Goal: Information Seeking & Learning: Learn about a topic

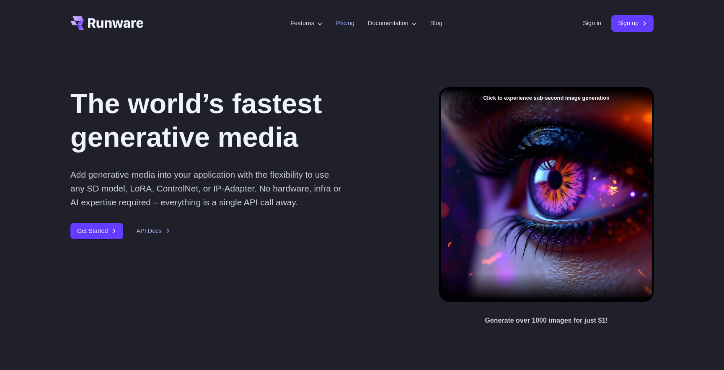
click at [340, 17] on li "Pricing" at bounding box center [345, 23] width 32 height 23
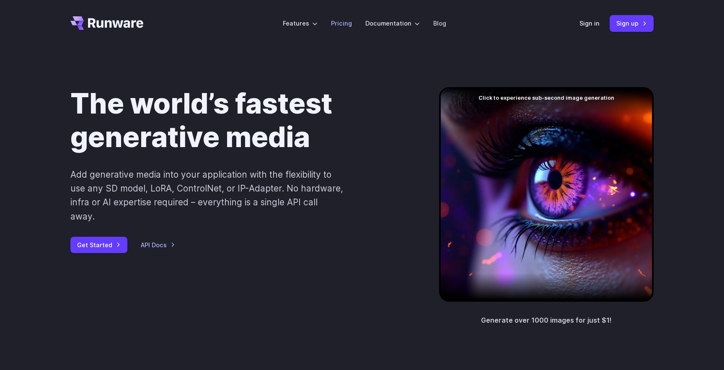
click at [340, 18] on link "Pricing" at bounding box center [341, 23] width 21 height 10
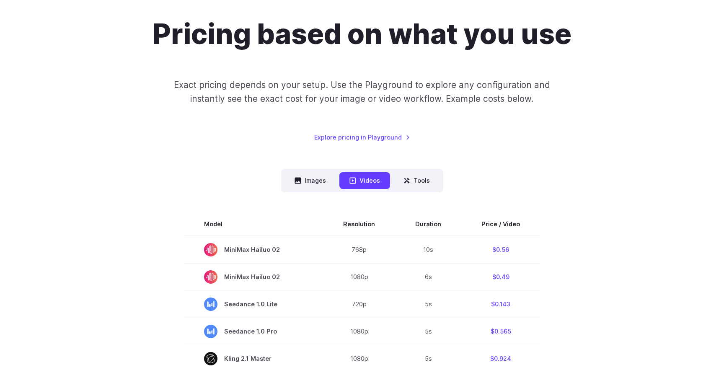
scroll to position [70, 0]
click at [318, 172] on button "Images" at bounding box center [310, 180] width 52 height 16
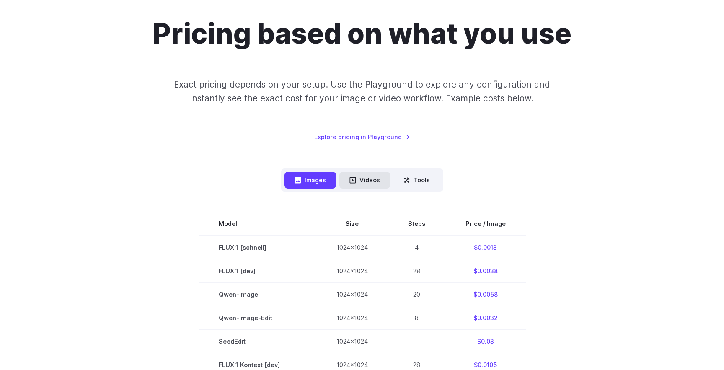
click at [358, 176] on button "Videos" at bounding box center [364, 180] width 51 height 16
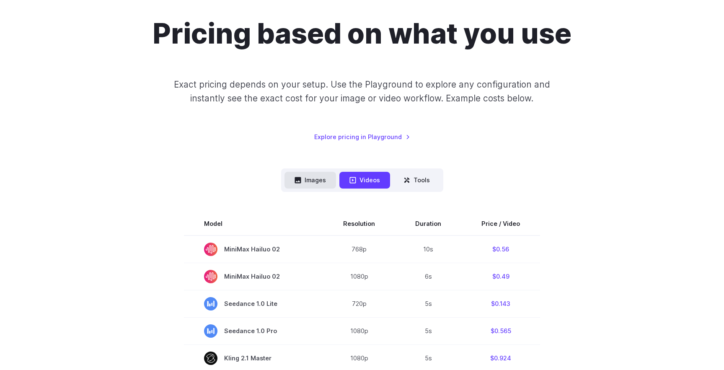
click at [323, 180] on button "Images" at bounding box center [310, 180] width 52 height 16
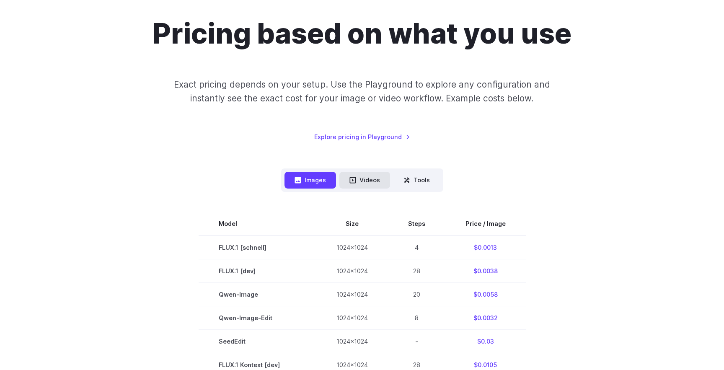
click at [355, 181] on icon at bounding box center [352, 180] width 6 height 6
click at [367, 181] on button "Videos" at bounding box center [364, 180] width 51 height 16
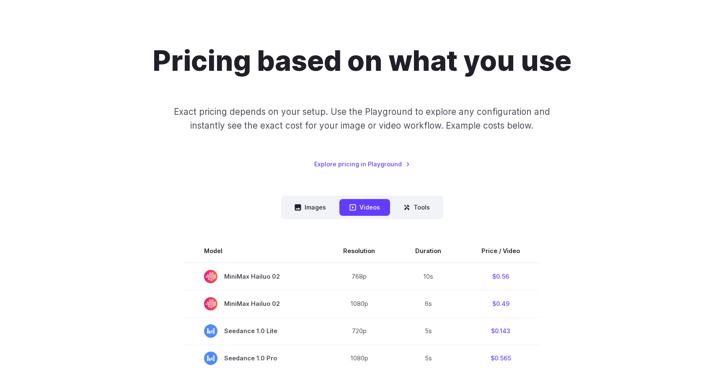
scroll to position [0, 0]
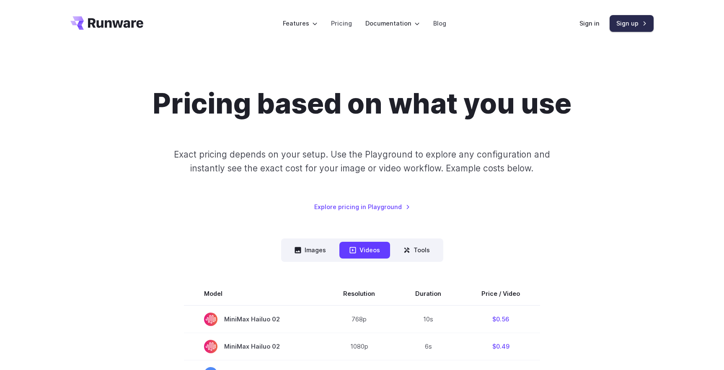
click at [628, 28] on link "Sign up" at bounding box center [632, 23] width 44 height 16
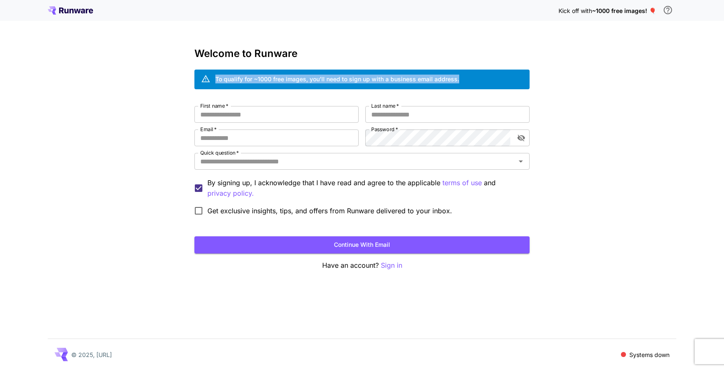
drag, startPoint x: 263, startPoint y: 71, endPoint x: 277, endPoint y: 91, distance: 24.2
click at [277, 91] on div "Welcome to Runware To qualify for ~1000 free images, you’ll need to sign up wit…" at bounding box center [361, 159] width 335 height 223
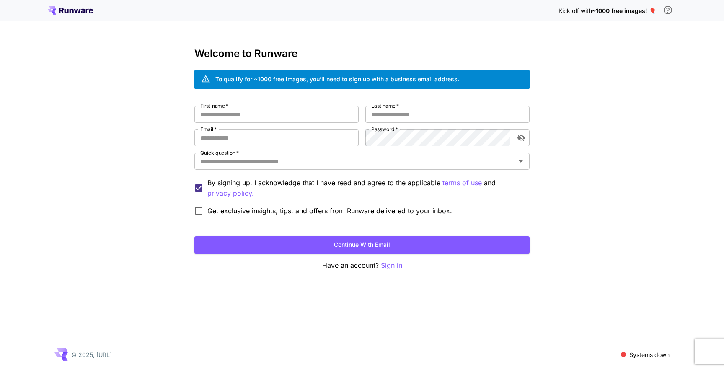
click at [634, 355] on p "Systems down" at bounding box center [649, 354] width 40 height 9
click at [74, 4] on div "Kick off with ~1000 free images! 🎈" at bounding box center [362, 11] width 628 height 18
click at [74, 6] on icon at bounding box center [70, 10] width 45 height 8
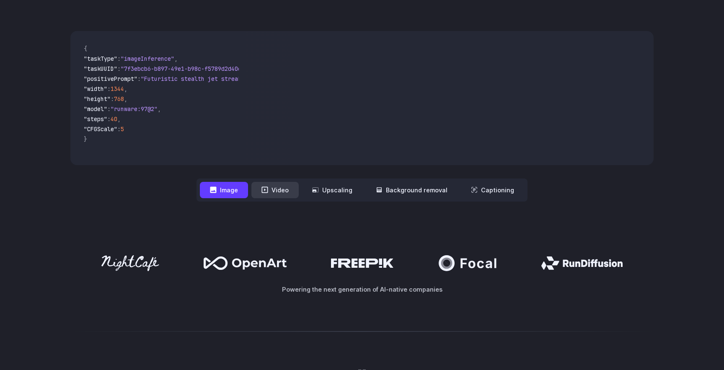
click at [274, 185] on button "Video" at bounding box center [274, 190] width 47 height 16
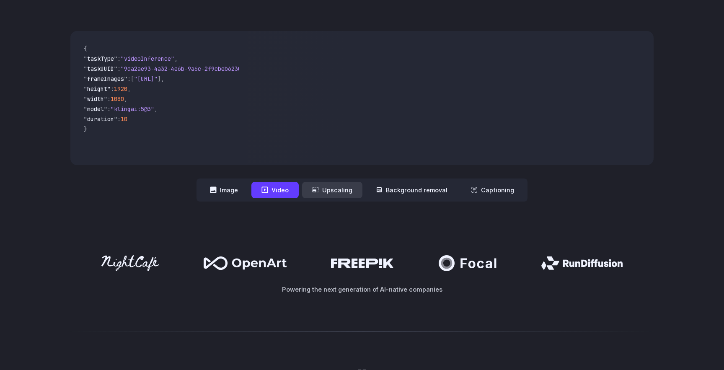
click at [332, 188] on button "Upscaling" at bounding box center [332, 190] width 60 height 16
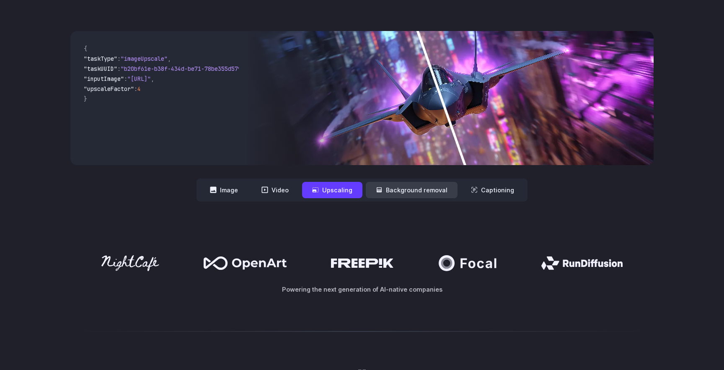
click at [422, 183] on button "Background removal" at bounding box center [412, 190] width 92 height 16
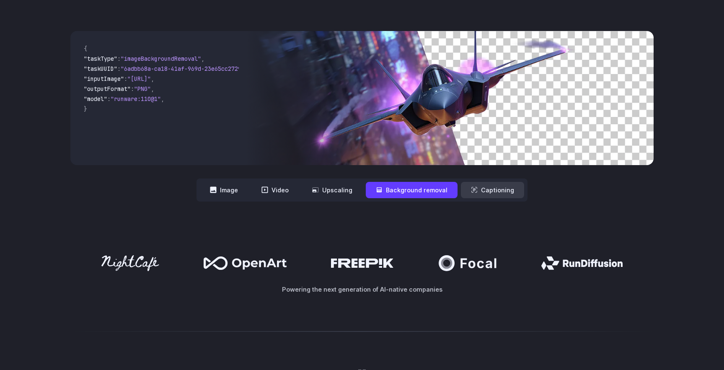
click at [471, 184] on button "Captioning" at bounding box center [492, 190] width 63 height 16
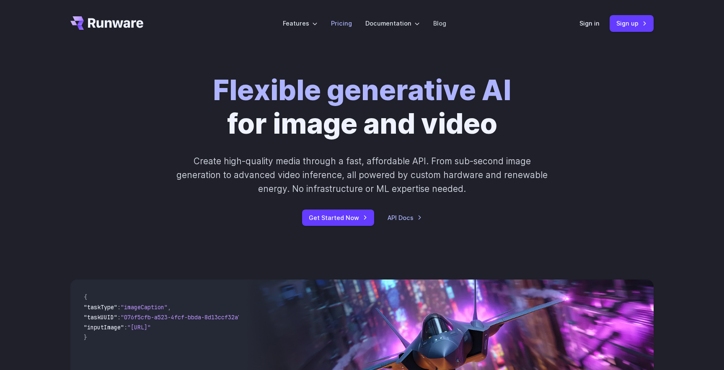
click at [334, 24] on link "Pricing" at bounding box center [341, 23] width 21 height 10
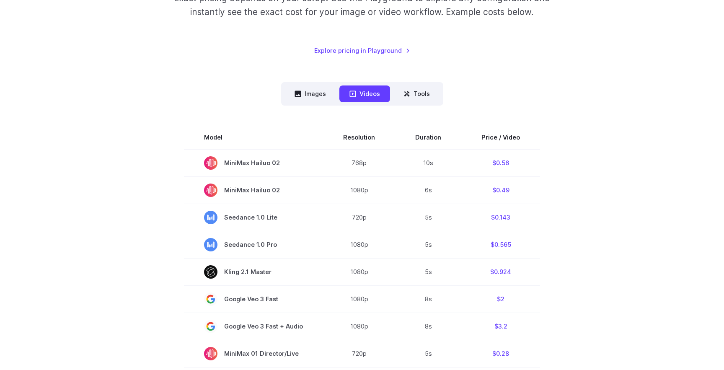
scroll to position [171, 0]
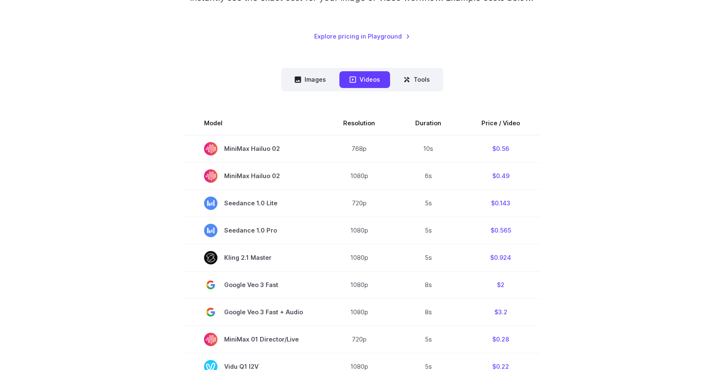
click at [312, 90] on nav "Images Videos Tools ****** ****** *****" at bounding box center [362, 79] width 162 height 23
click at [310, 83] on button "Images" at bounding box center [310, 79] width 52 height 16
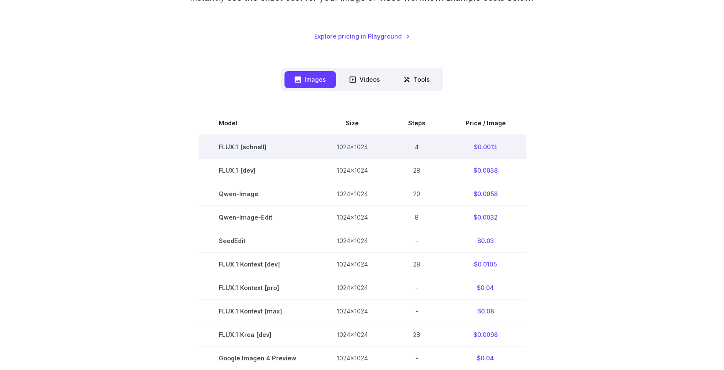
click at [495, 145] on td "$0.0013" at bounding box center [485, 147] width 80 height 24
click at [485, 147] on td "$0.0013" at bounding box center [485, 147] width 80 height 24
copy td "0.0013"
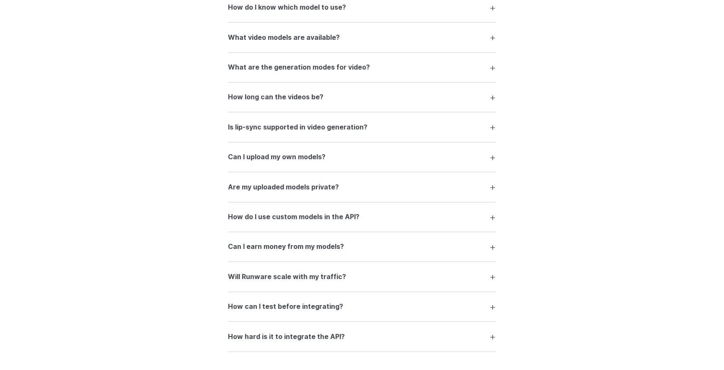
scroll to position [1420, 0]
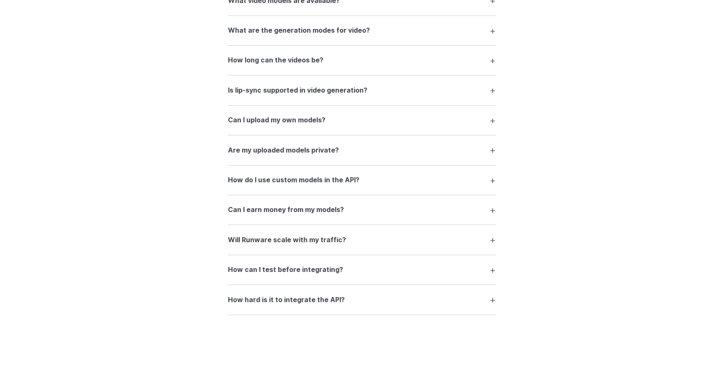
click at [305, 126] on h3 "Can I upload my own models?" at bounding box center [277, 120] width 98 height 11
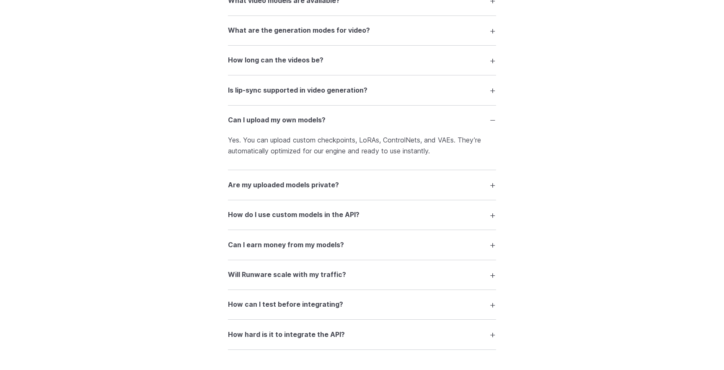
click at [325, 191] on h3 "Are my uploaded models private?" at bounding box center [283, 185] width 111 height 11
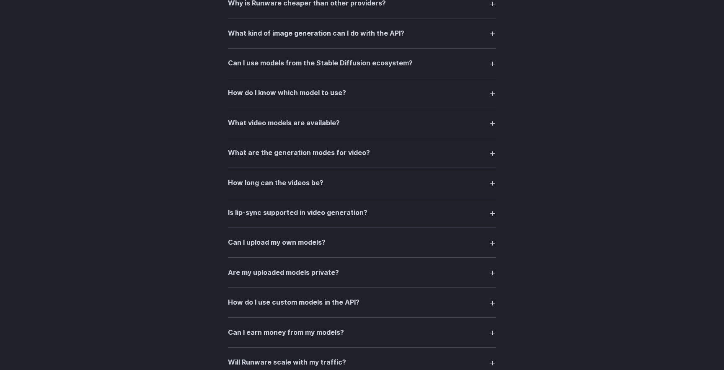
scroll to position [1420, 0]
